Goal: Task Accomplishment & Management: Use online tool/utility

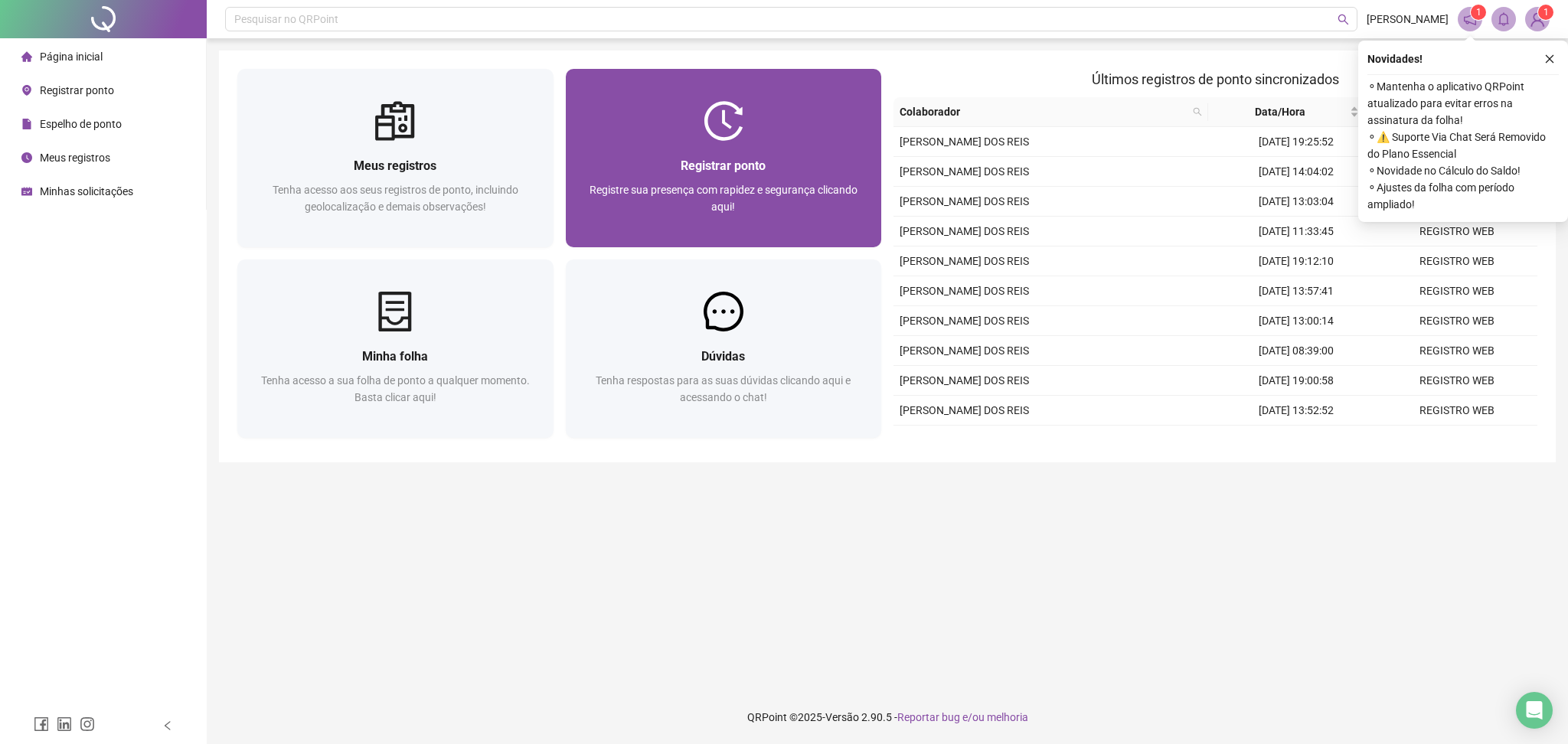
click at [777, 147] on div "Registrar ponto Registre sua presença com rapidez e segurança clicando aqui!" at bounding box center [723, 194] width 316 height 106
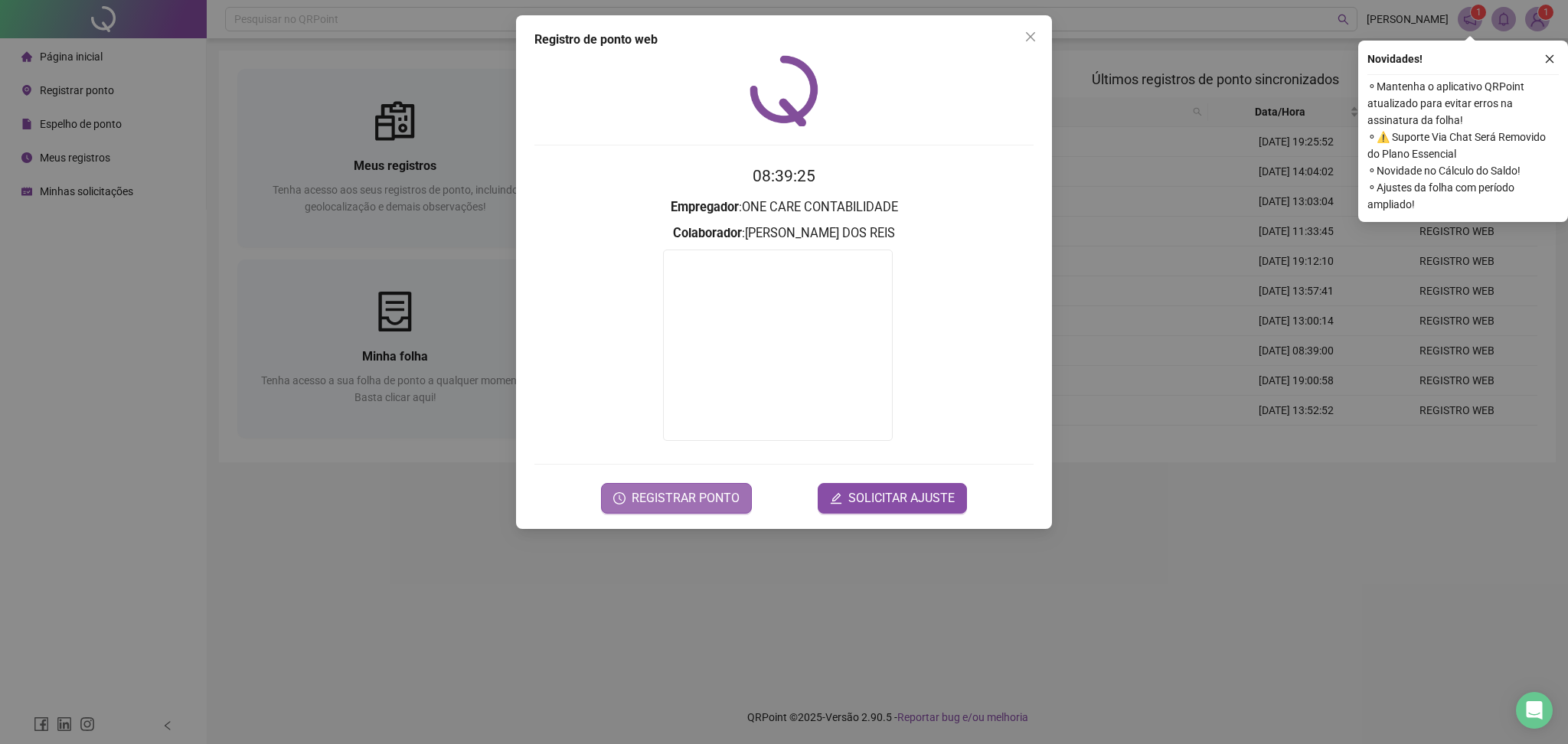
click at [709, 503] on span "REGISTRAR PONTO" at bounding box center [686, 498] width 108 height 18
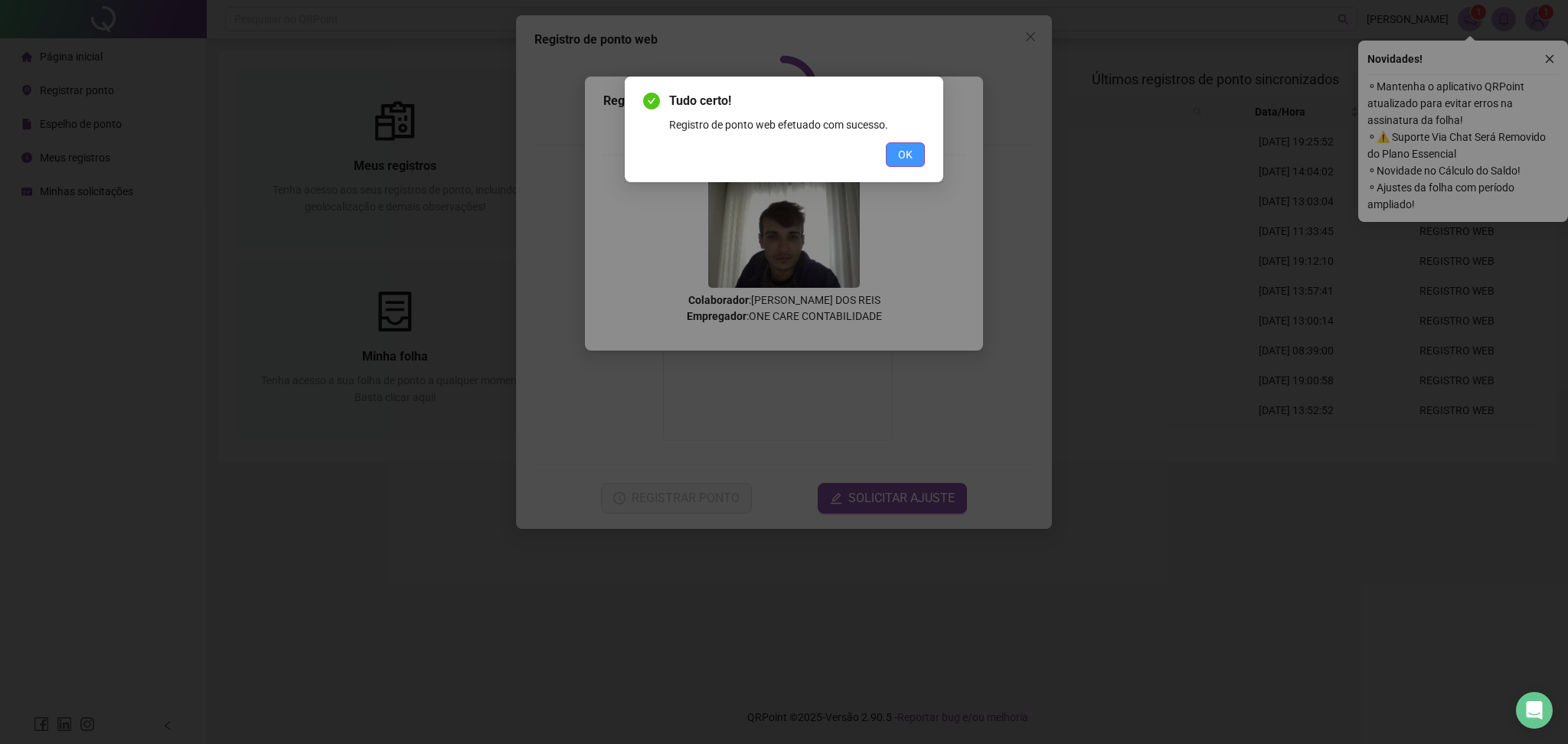
click at [921, 152] on button "OK" at bounding box center [905, 155] width 39 height 24
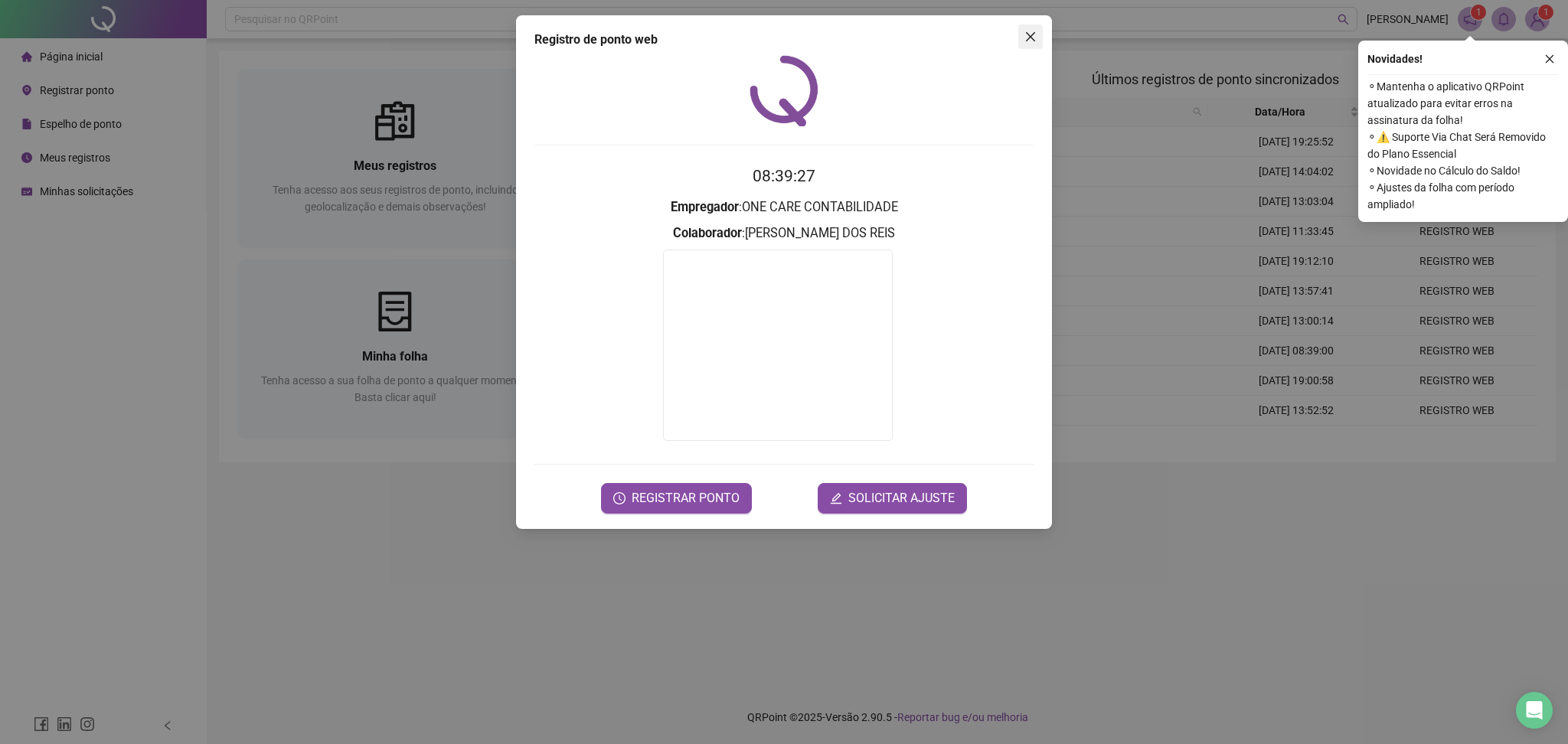
click at [1030, 37] on icon "close" at bounding box center [1031, 37] width 10 height 10
